Goal: Check status: Check status

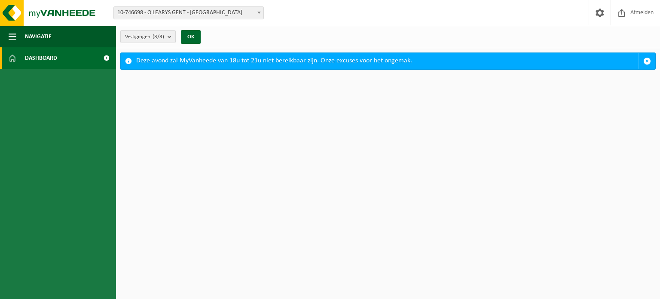
click at [258, 11] on span at bounding box center [259, 12] width 9 height 11
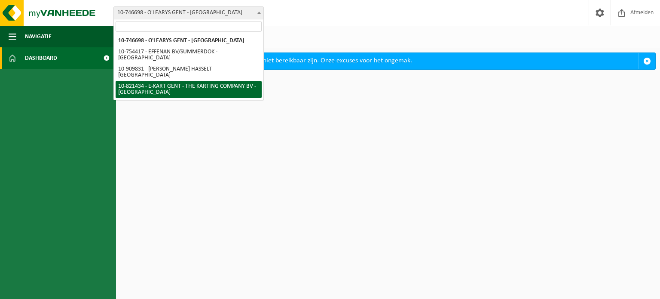
select select "89539"
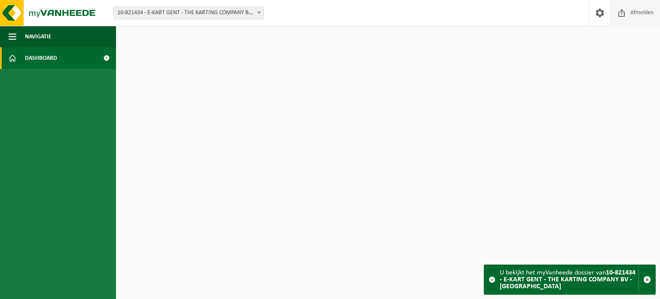
click at [630, 10] on span "Afmelden" at bounding box center [641, 12] width 27 height 25
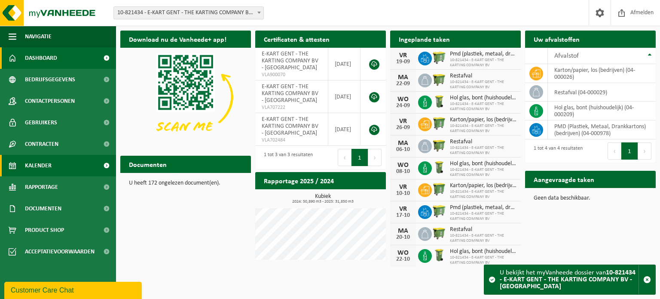
click at [48, 164] on span "Kalender" at bounding box center [38, 165] width 27 height 21
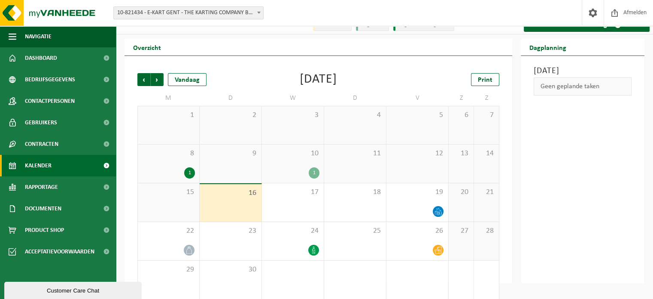
scroll to position [20, 0]
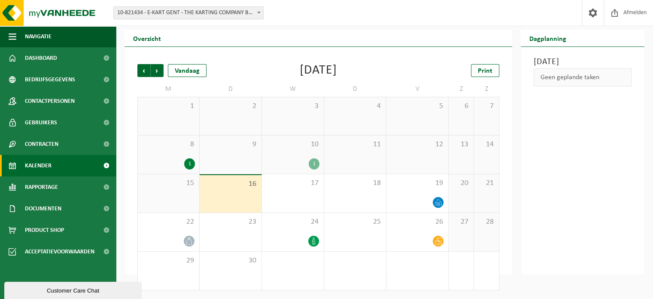
click at [314, 165] on div "1" at bounding box center [314, 163] width 11 height 11
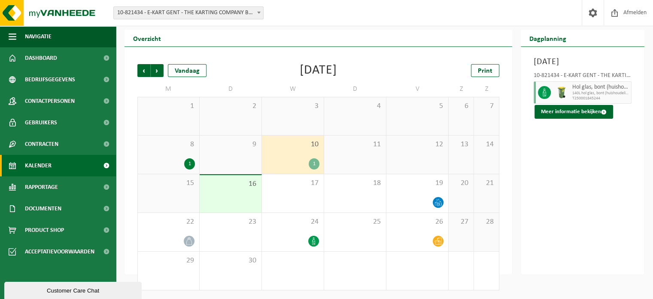
click at [380, 159] on div "11" at bounding box center [355, 154] width 62 height 38
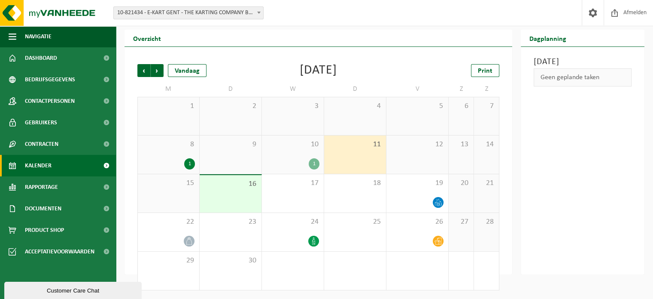
click at [421, 157] on div "12" at bounding box center [418, 154] width 62 height 38
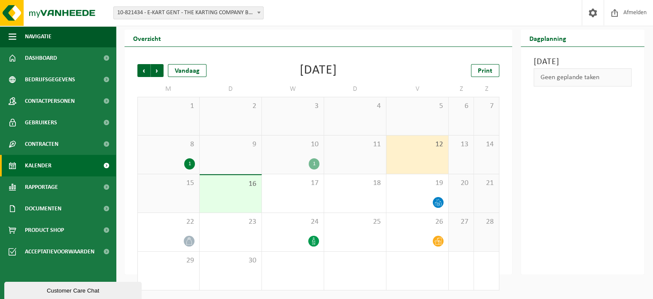
click at [180, 193] on div "15" at bounding box center [168, 193] width 61 height 38
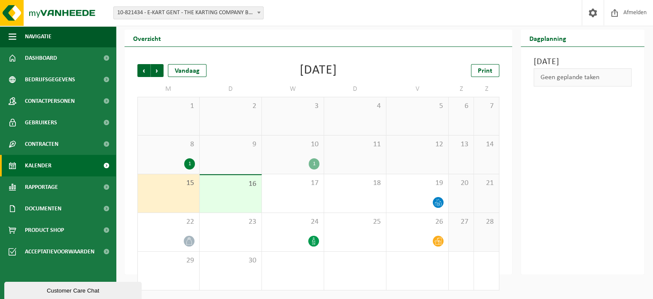
click at [258, 187] on div "16" at bounding box center [231, 193] width 62 height 37
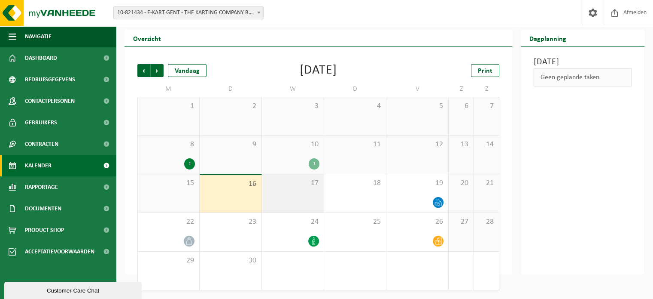
click at [296, 188] on div "17" at bounding box center [293, 193] width 62 height 38
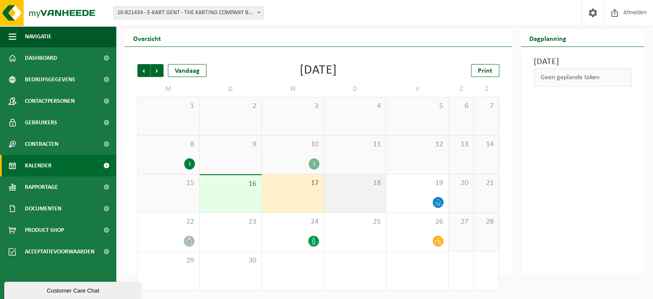
click at [360, 186] on span "18" at bounding box center [355, 182] width 53 height 9
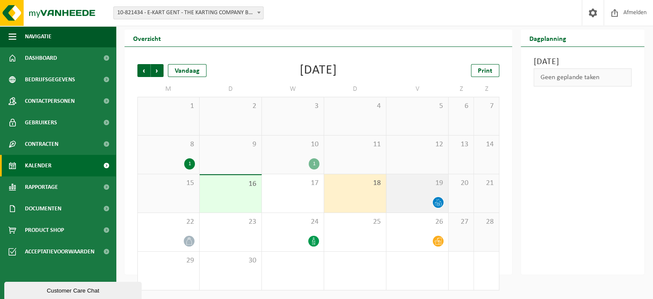
click at [433, 187] on span "19" at bounding box center [417, 182] width 53 height 9
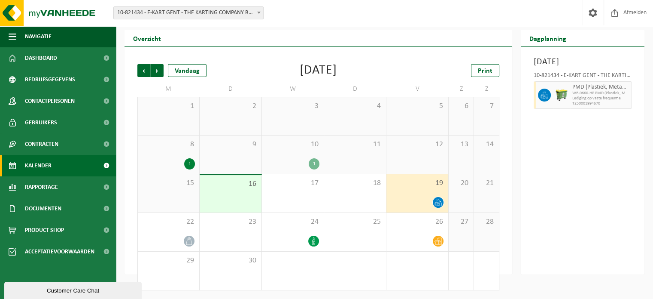
click at [209, 12] on span "10-821434 - E-KART GENT - THE KARTING COMPANY BV - [GEOGRAPHIC_DATA]" at bounding box center [188, 13] width 149 height 12
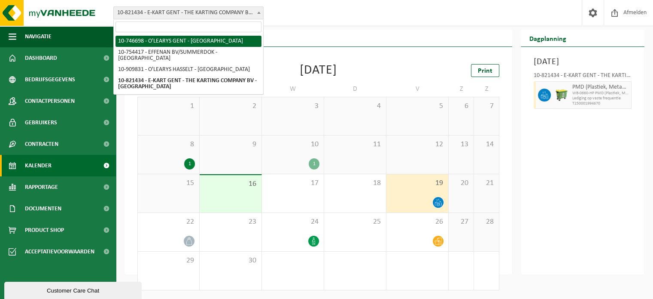
select select "6201"
